Goal: Use online tool/utility: Utilize a website feature to perform a specific function

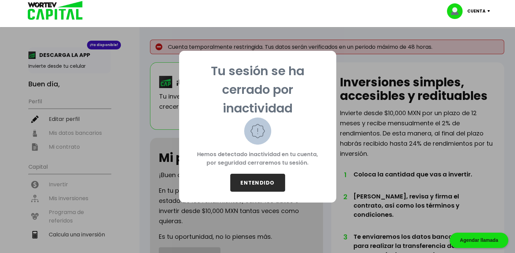
click at [263, 185] on button "ENTENDIDO" at bounding box center [257, 183] width 55 height 18
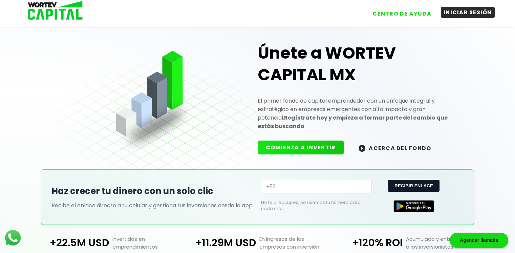
click at [467, 13] on button "INICIAR SESIÓN" at bounding box center [468, 12] width 54 height 11
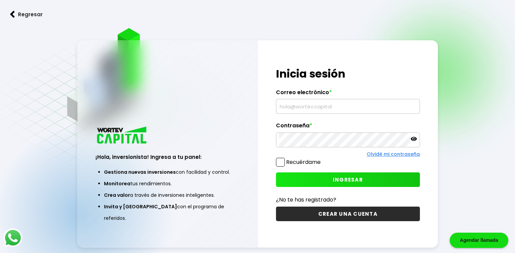
type input "[EMAIL_ADDRESS][DOMAIN_NAME]"
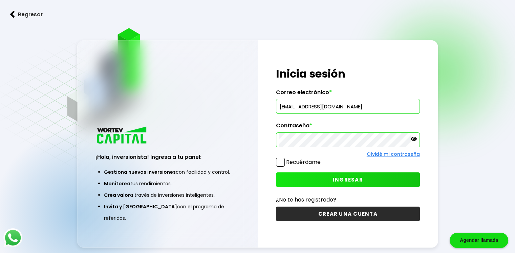
click at [280, 161] on span at bounding box center [280, 162] width 9 height 9
click at [322, 159] on input "Recuérdame" at bounding box center [322, 159] width 0 height 0
click at [414, 138] on icon at bounding box center [414, 139] width 6 height 4
click at [344, 178] on span "INGRESAR" at bounding box center [348, 179] width 30 height 7
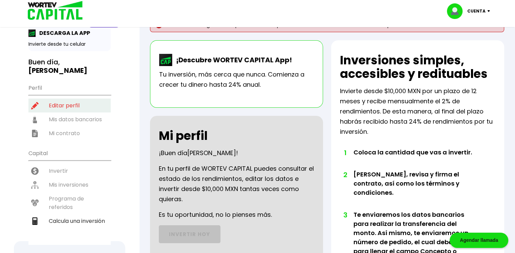
scroll to position [34, 0]
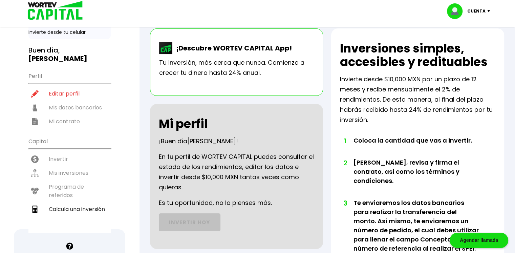
click at [70, 98] on ul "Perfil Editar perfil Mis datos bancarios Mi contrato" at bounding box center [69, 98] width 82 height 60
click at [68, 115] on ul "Perfil Editar perfil Mis datos bancarios Mi contrato" at bounding box center [69, 98] width 82 height 60
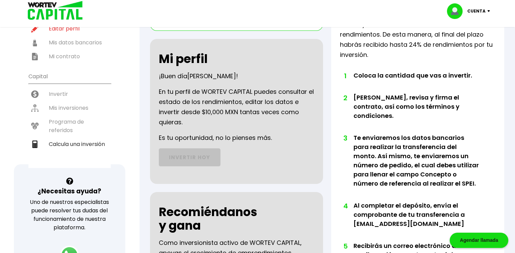
scroll to position [102, 0]
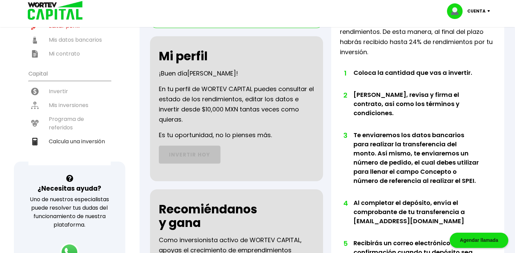
click at [61, 82] on ul "Capital Invertir Mis inversiones Programa de referidos Calcula una inversión" at bounding box center [69, 115] width 82 height 99
click at [66, 95] on ul "Capital Invertir Mis inversiones Programa de referidos Calcula una inversión" at bounding box center [69, 115] width 82 height 99
click at [66, 113] on ul "Capital Invertir Mis inversiones Programa de referidos Calcula una inversión" at bounding box center [69, 115] width 82 height 99
click at [76, 134] on li "Calcula una inversión" at bounding box center [69, 141] width 82 height 14
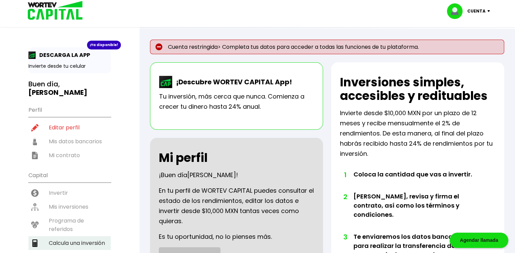
select select "1"
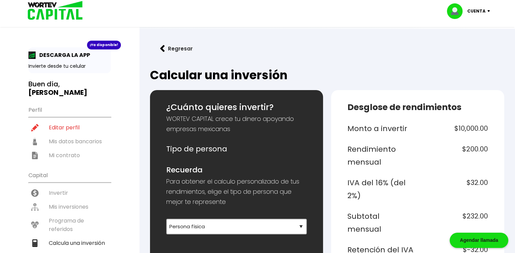
scroll to position [68, 0]
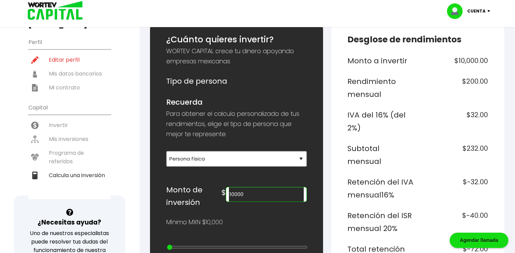
click at [266, 194] on input "10000" at bounding box center [266, 194] width 75 height 14
type input "1"
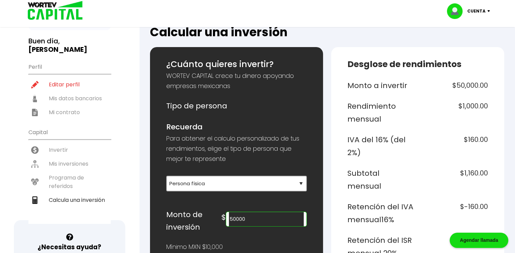
scroll to position [34, 0]
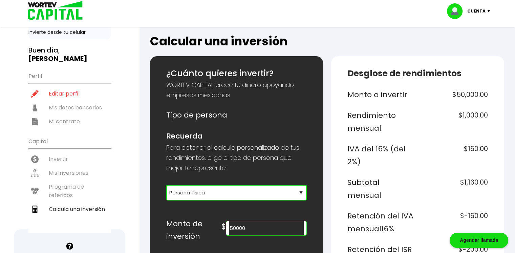
click at [232, 188] on select "Selecciona tu tipo de persona Persona Física que emite factura Persona física P…" at bounding box center [236, 193] width 141 height 16
click at [252, 225] on input "50000" at bounding box center [266, 228] width 75 height 14
click at [247, 227] on input "50000" at bounding box center [266, 228] width 75 height 14
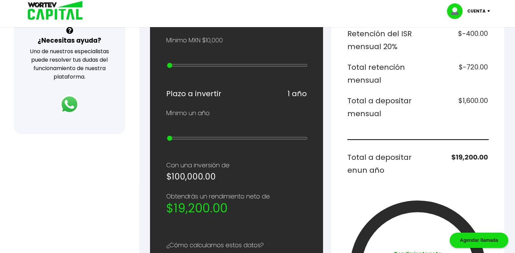
scroll to position [282, 0]
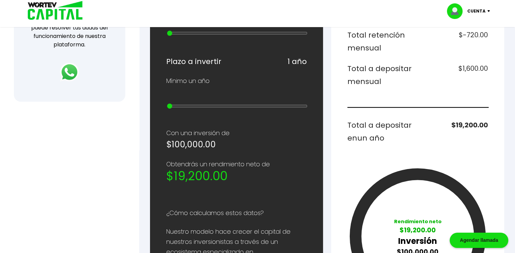
type input "100000"
drag, startPoint x: 171, startPoint y: 102, endPoint x: 180, endPoint y: 102, distance: 8.8
type input "2"
click at [180, 103] on input "range" at bounding box center [237, 105] width 141 height 5
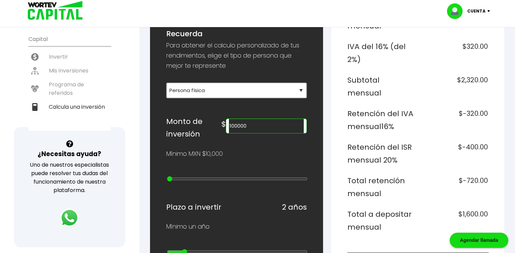
scroll to position [146, 0]
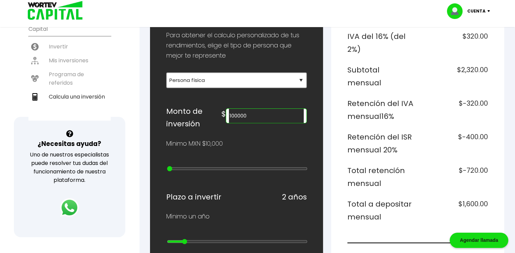
type input "300000"
type input "11"
click at [228, 166] on input "range" at bounding box center [237, 168] width 141 height 5
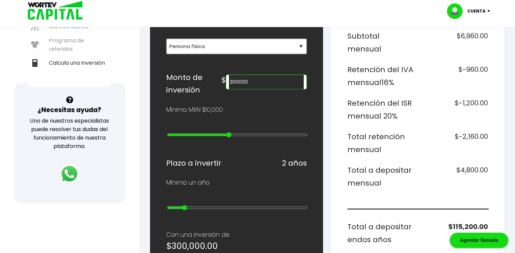
scroll to position [45, 0]
